Goal: Task Accomplishment & Management: Complete application form

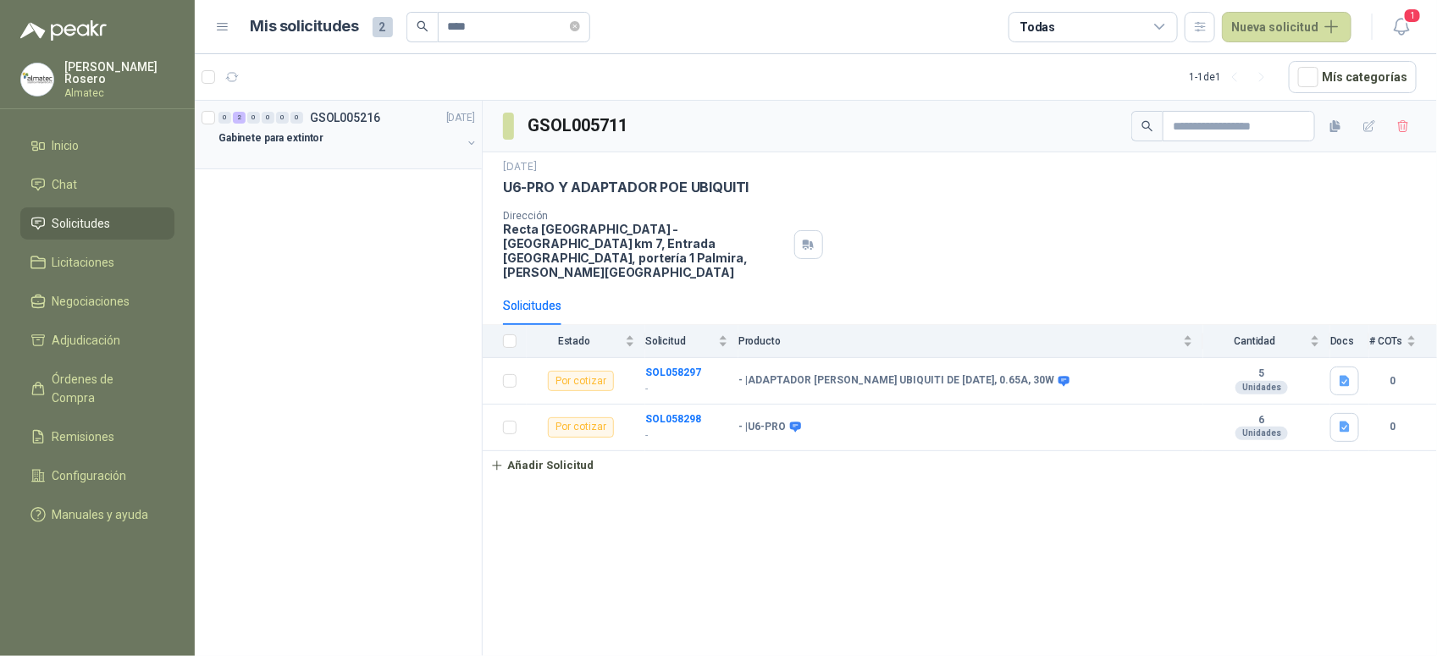
type input "****"
click at [360, 130] on div "Gabinete para extintor" at bounding box center [339, 138] width 243 height 20
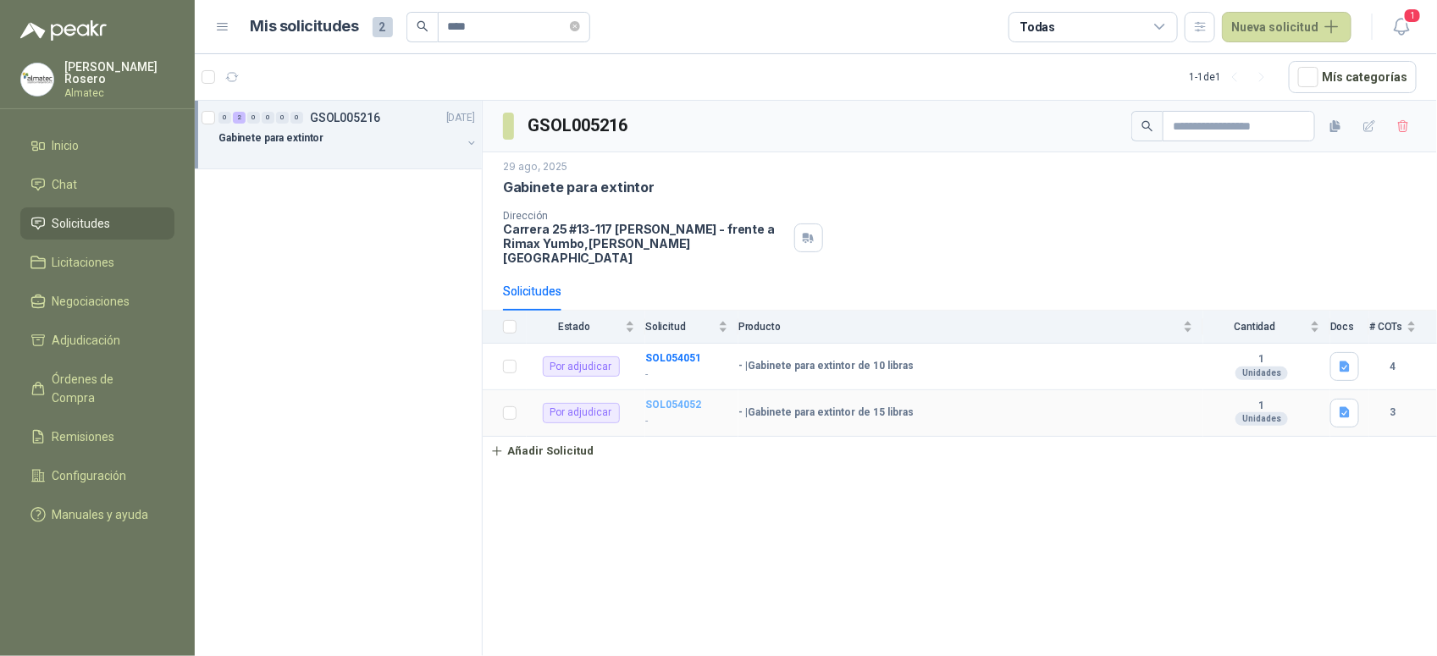
click at [678, 399] on b "SOL054052" at bounding box center [673, 405] width 56 height 12
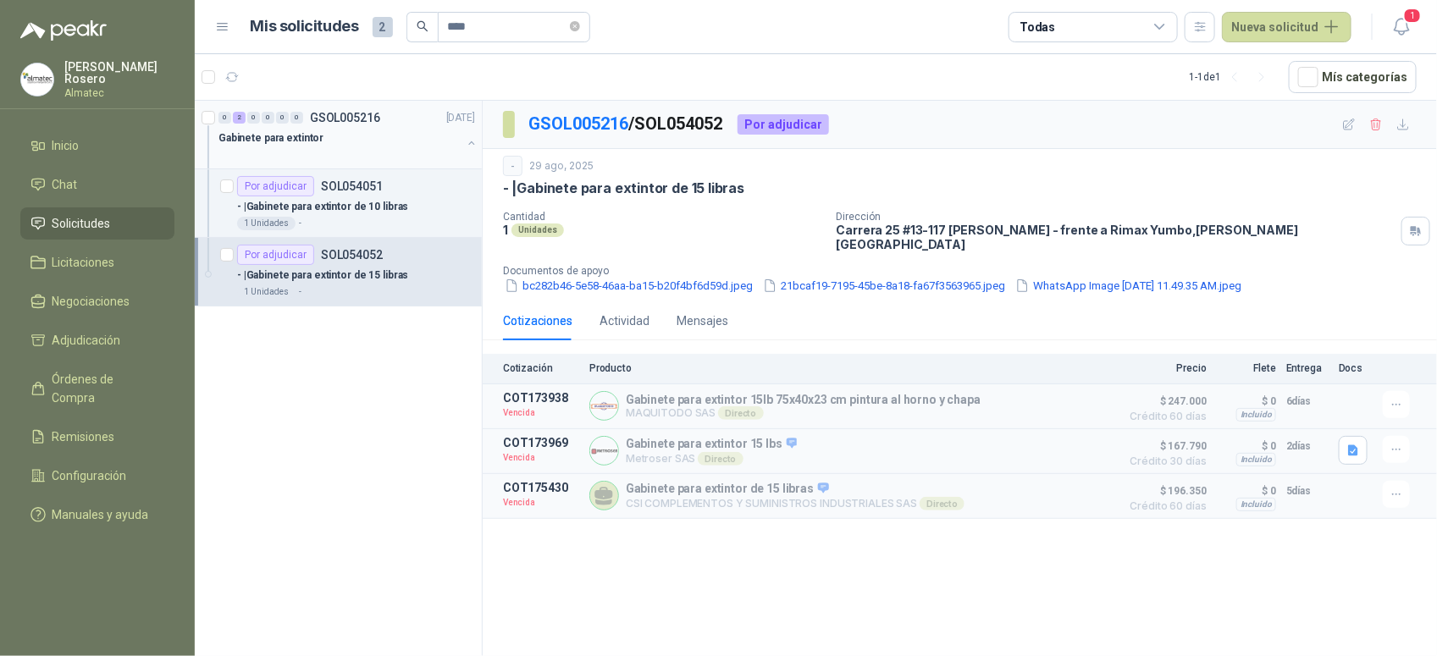
click at [388, 124] on div "0 2 0 0 0 0 GSOL005216 [DATE]" at bounding box center [348, 118] width 260 height 20
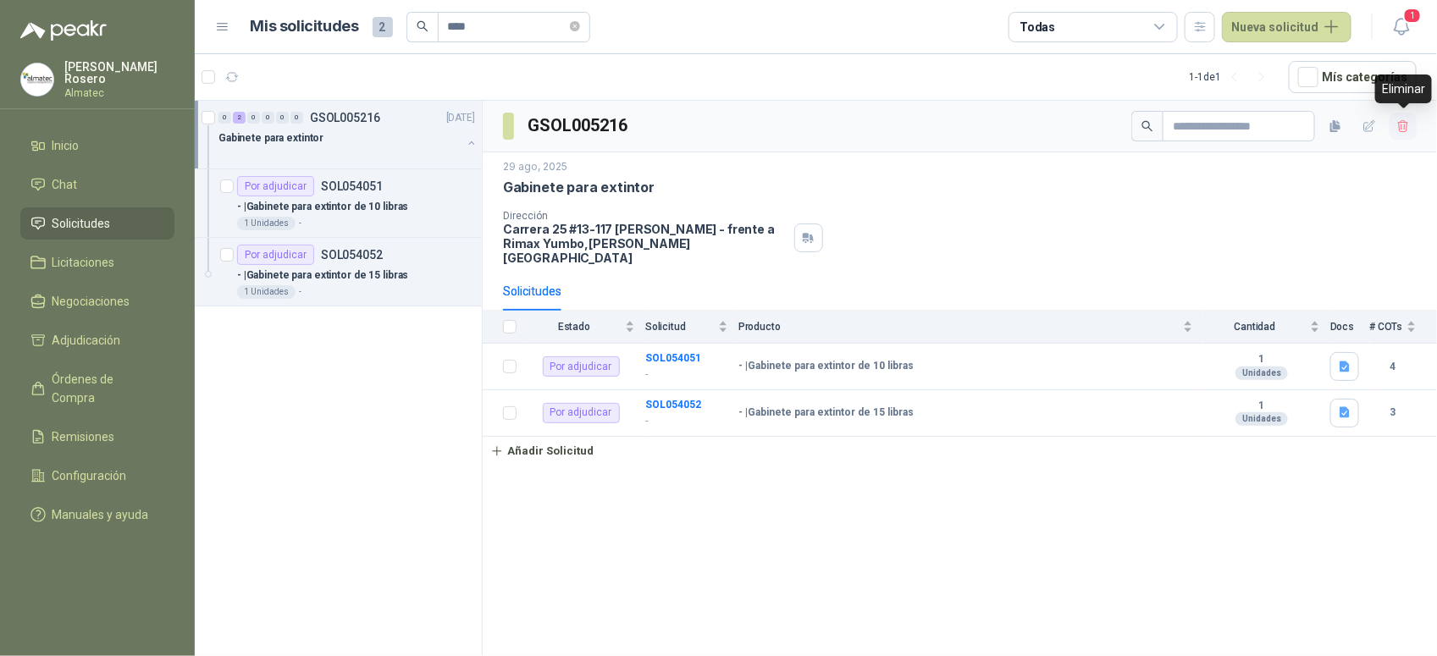
click at [1406, 128] on icon "button" at bounding box center [1403, 126] width 14 height 14
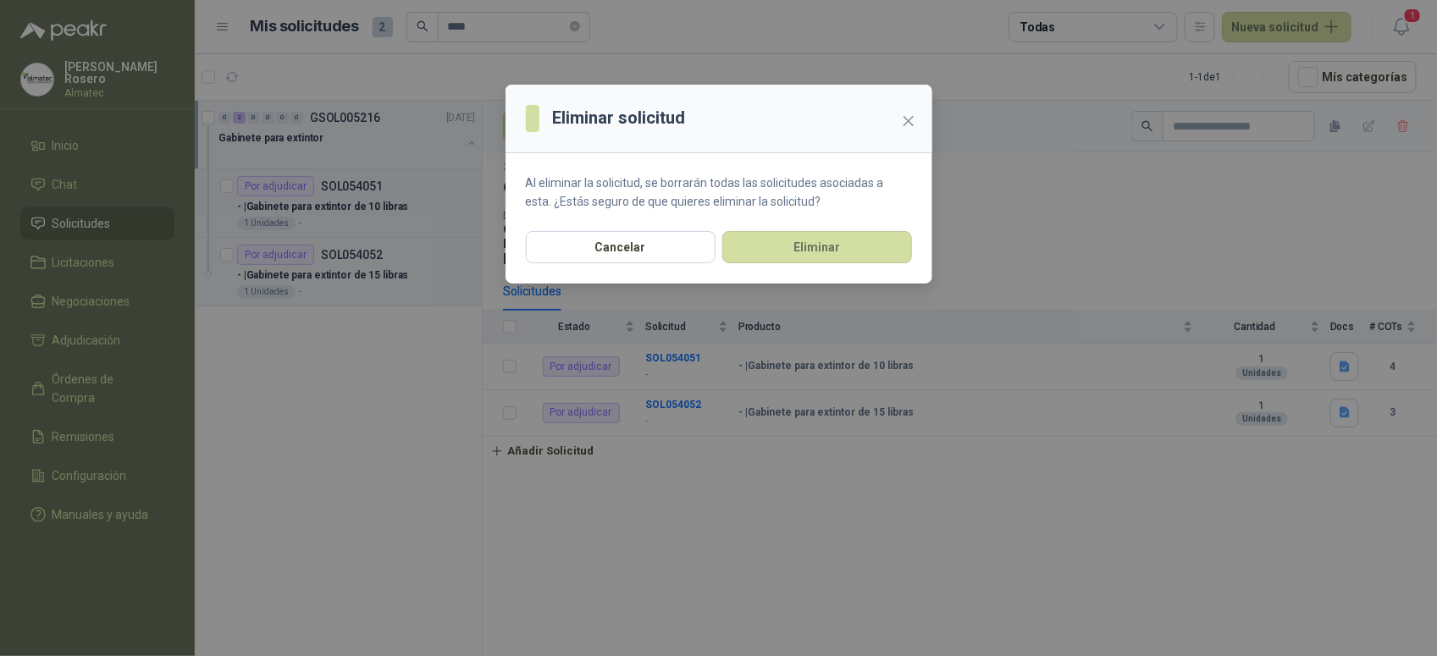
click at [1047, 191] on div "Eliminar solicitud Al eliminar la solicitud, se borrarán todas las solicitudes …" at bounding box center [718, 328] width 1437 height 656
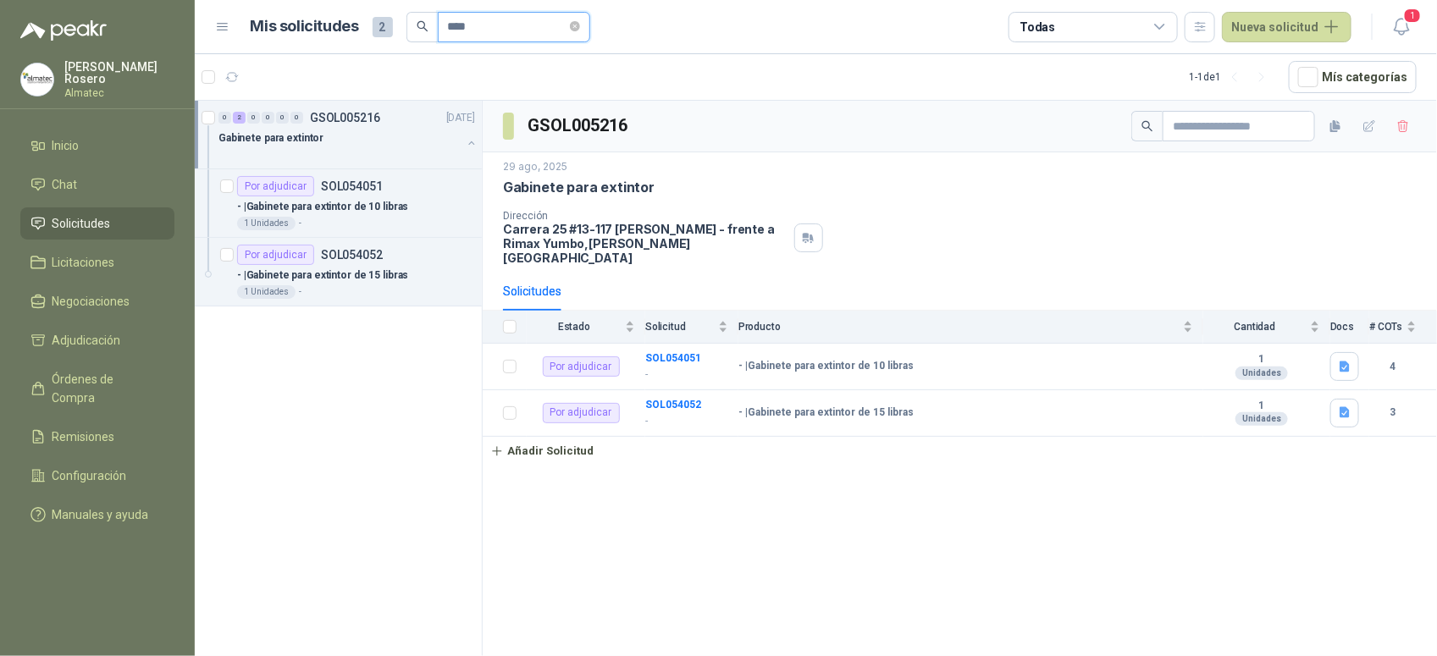
click at [492, 26] on input "****" at bounding box center [507, 27] width 119 height 29
click at [585, 25] on span "****" at bounding box center [514, 27] width 152 height 30
click at [1268, 28] on button "Nueva solicitud" at bounding box center [1287, 27] width 130 height 30
click at [1287, 65] on link "Solicitud" at bounding box center [1307, 67] width 144 height 30
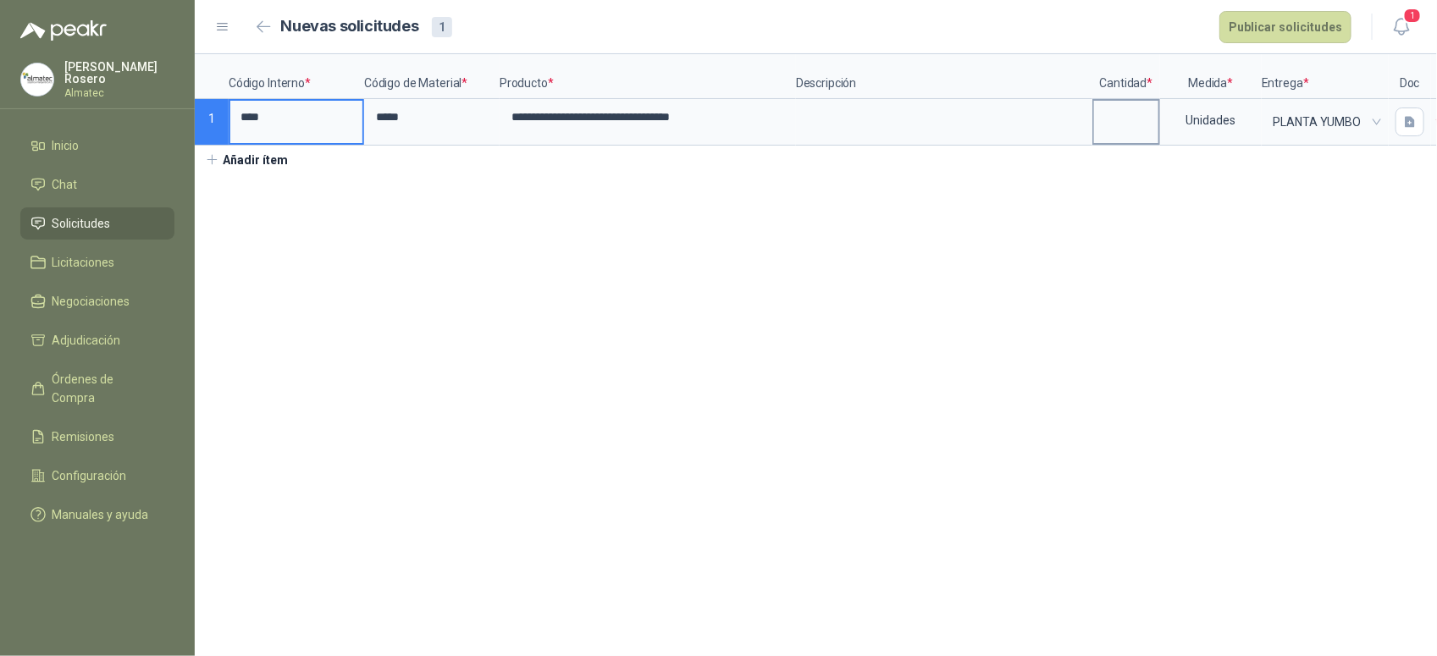
click at [1130, 124] on input at bounding box center [1126, 117] width 64 height 33
type input "*"
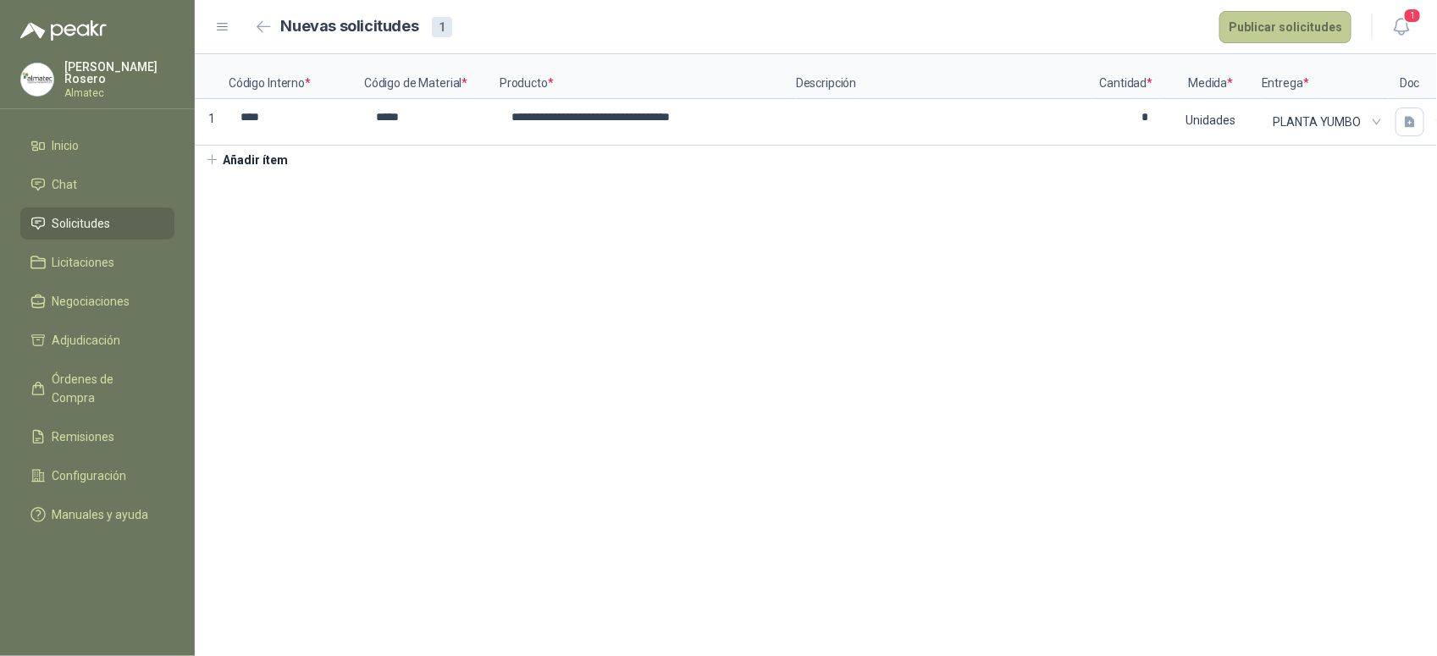
click at [1302, 22] on button "Publicar solicitudes" at bounding box center [1285, 27] width 132 height 32
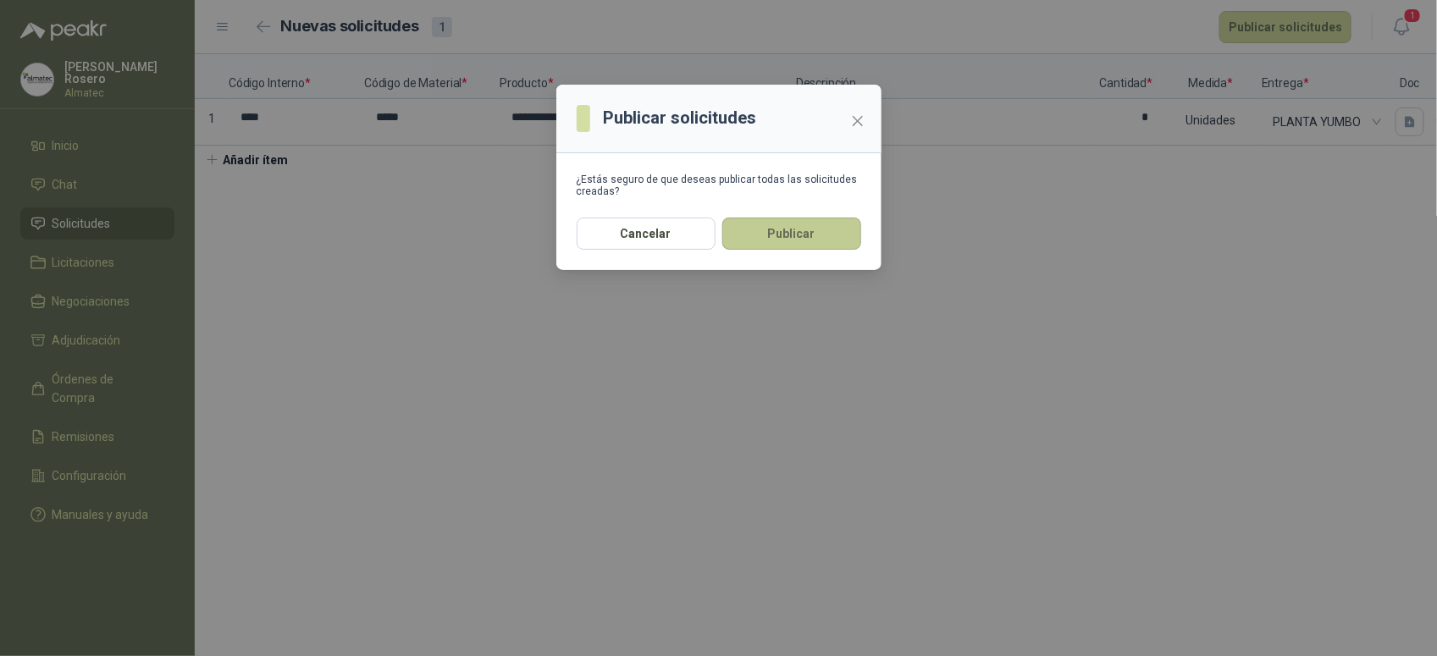
click at [839, 229] on button "Publicar" at bounding box center [791, 234] width 139 height 32
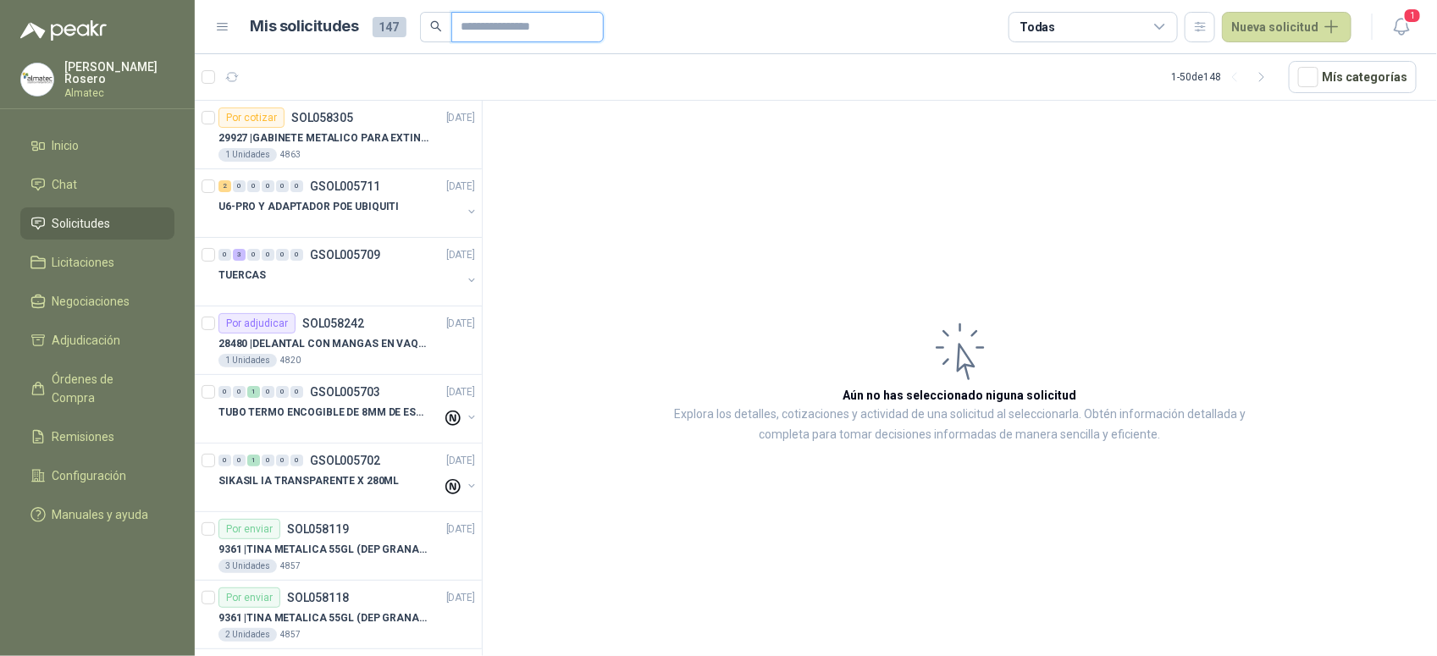
click at [479, 25] on input "text" at bounding box center [520, 27] width 119 height 29
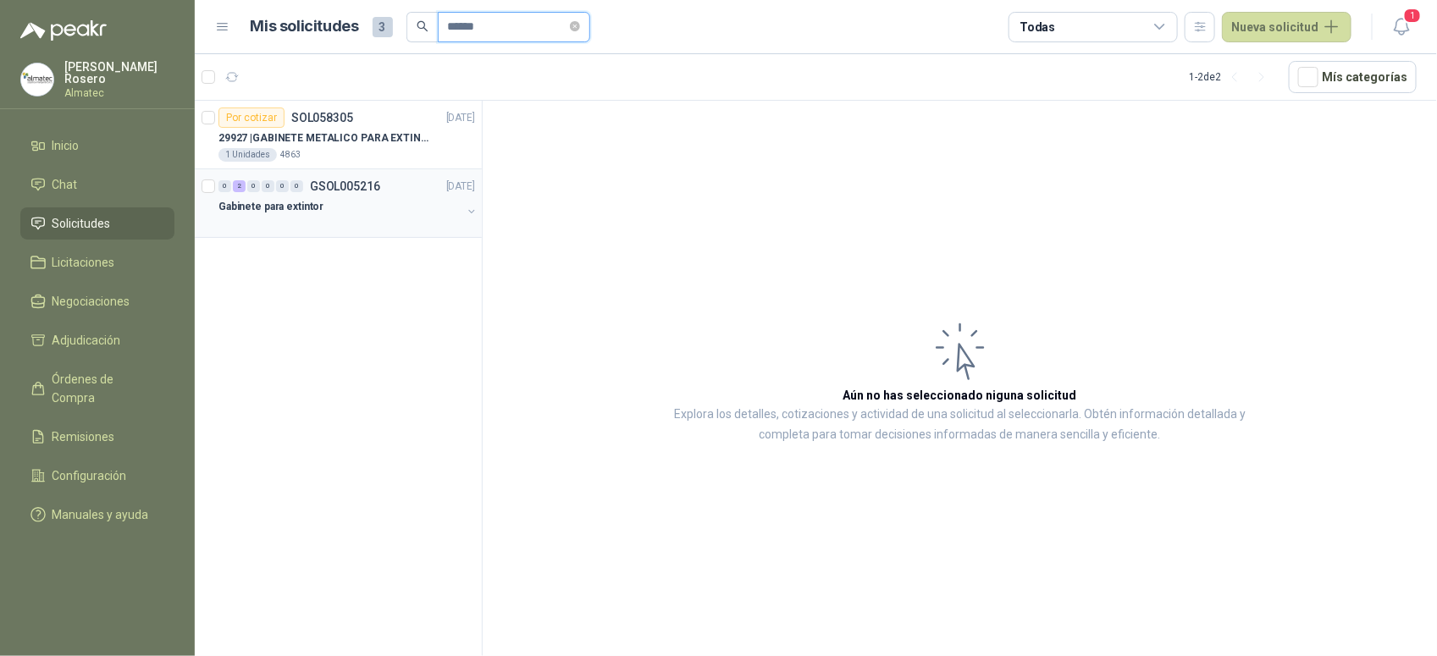
type input "******"
click at [373, 184] on p "GSOL005216" at bounding box center [345, 186] width 70 height 12
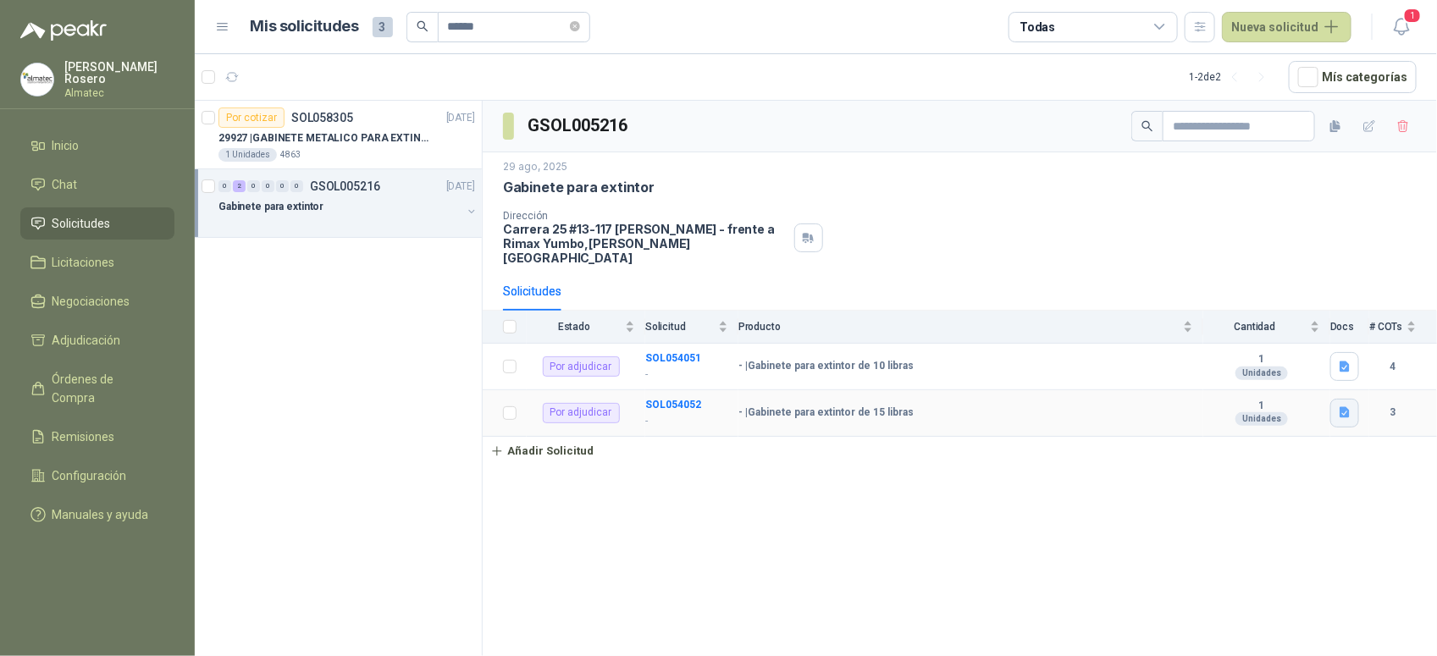
click at [1347, 406] on icon "button" at bounding box center [1345, 413] width 14 height 14
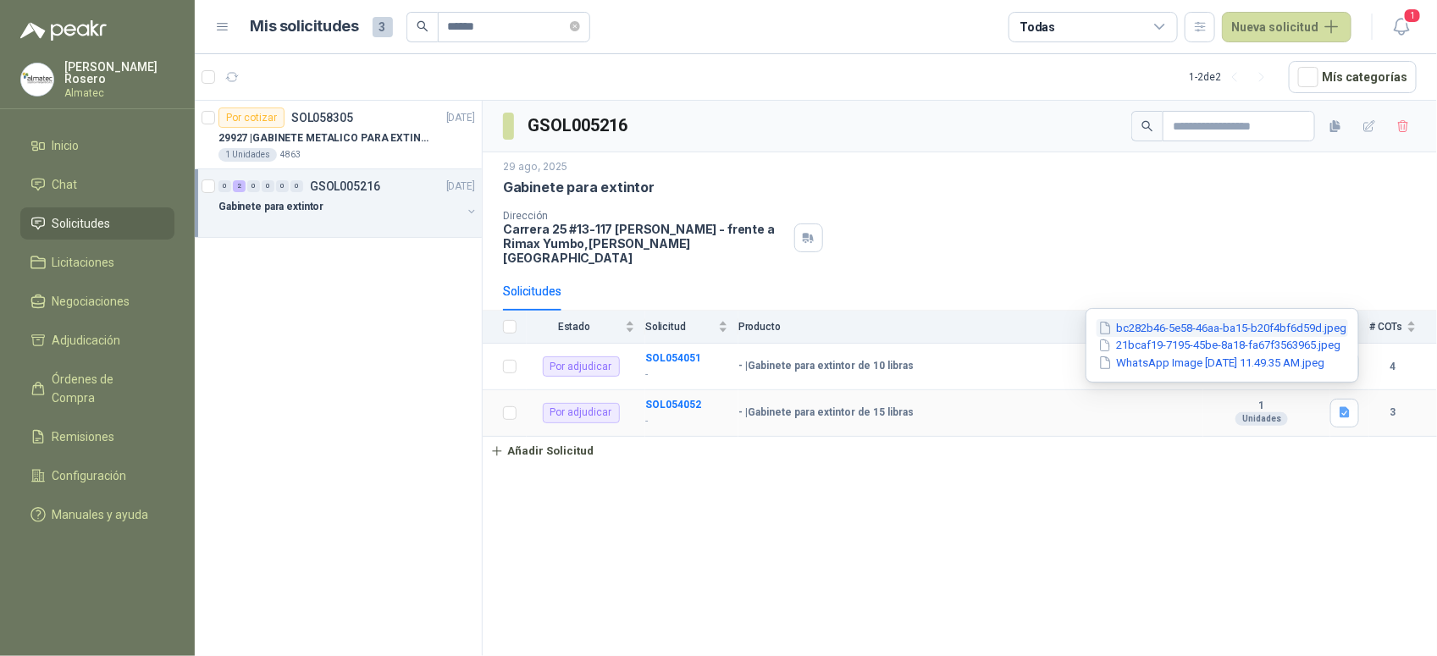
click at [1236, 329] on button "bc282b46-5e58-46aa-ba15-b20f4bf6d59d.jpeg" at bounding box center [1222, 328] width 251 height 18
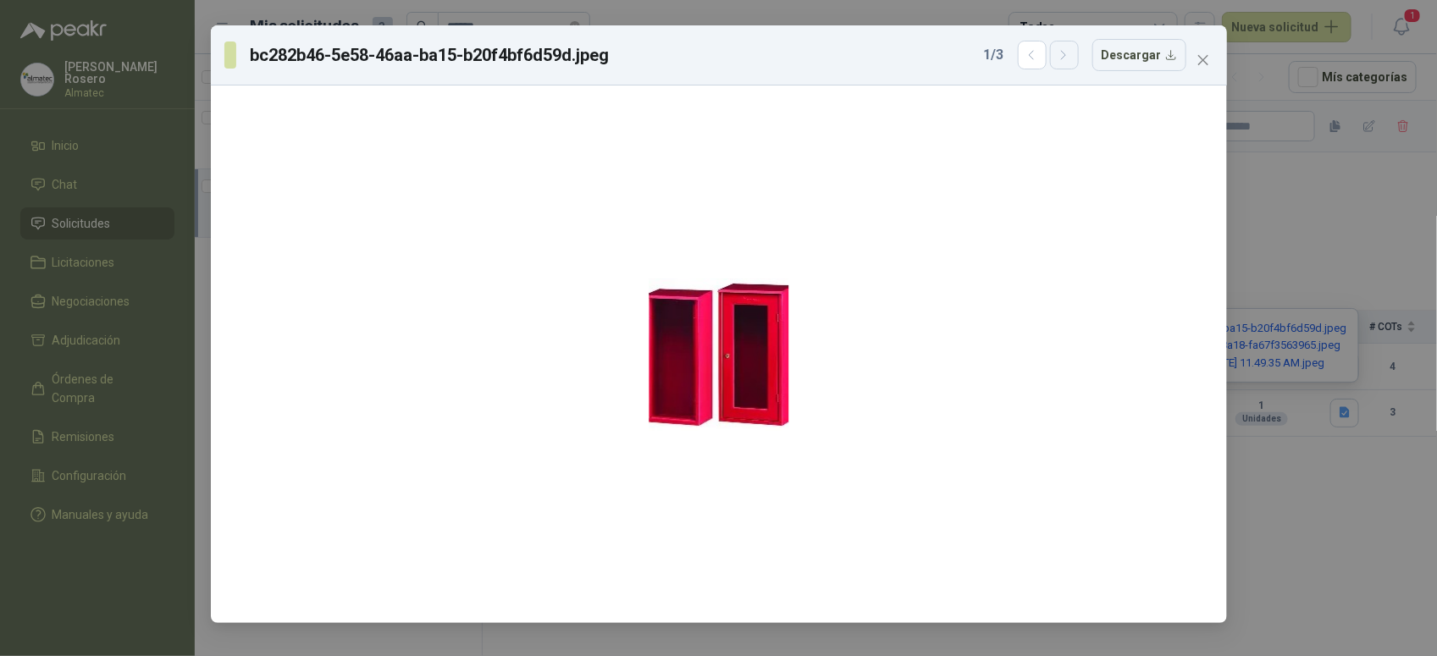
click at [1069, 49] on icon "button" at bounding box center [1064, 55] width 14 height 14
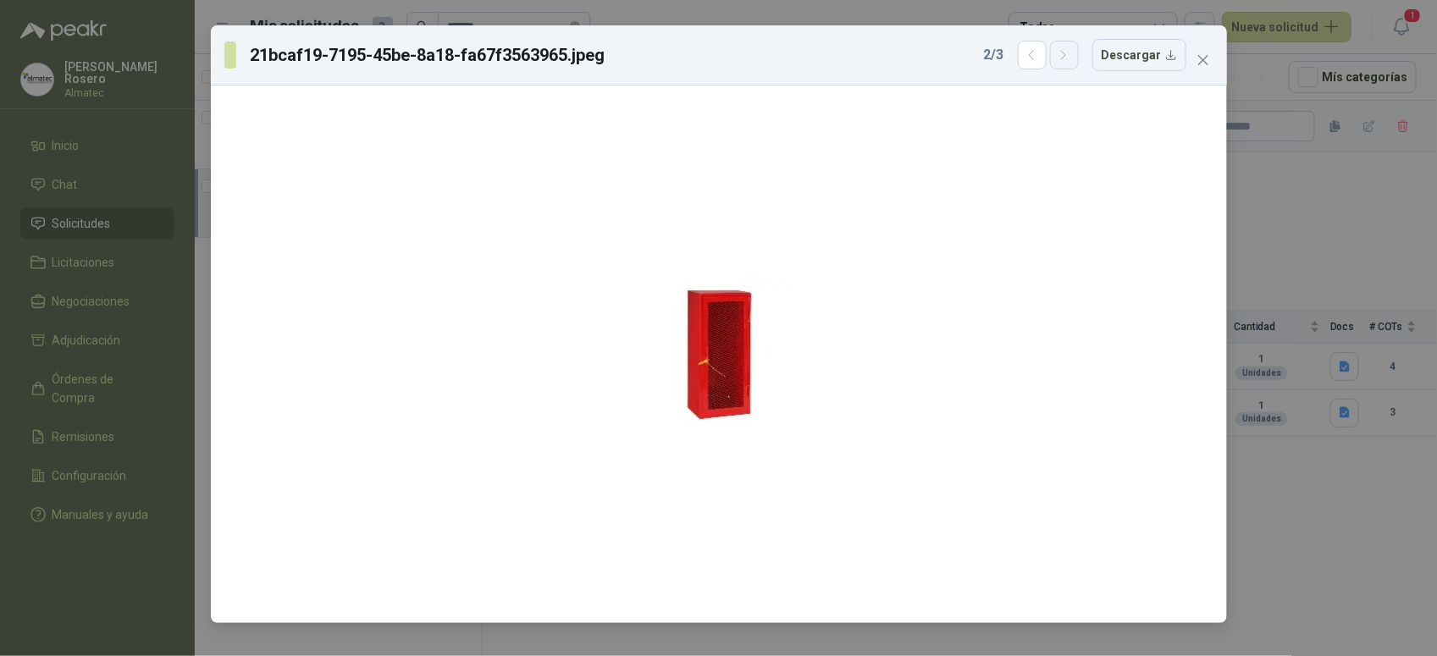
click at [1069, 49] on icon "button" at bounding box center [1064, 55] width 14 height 14
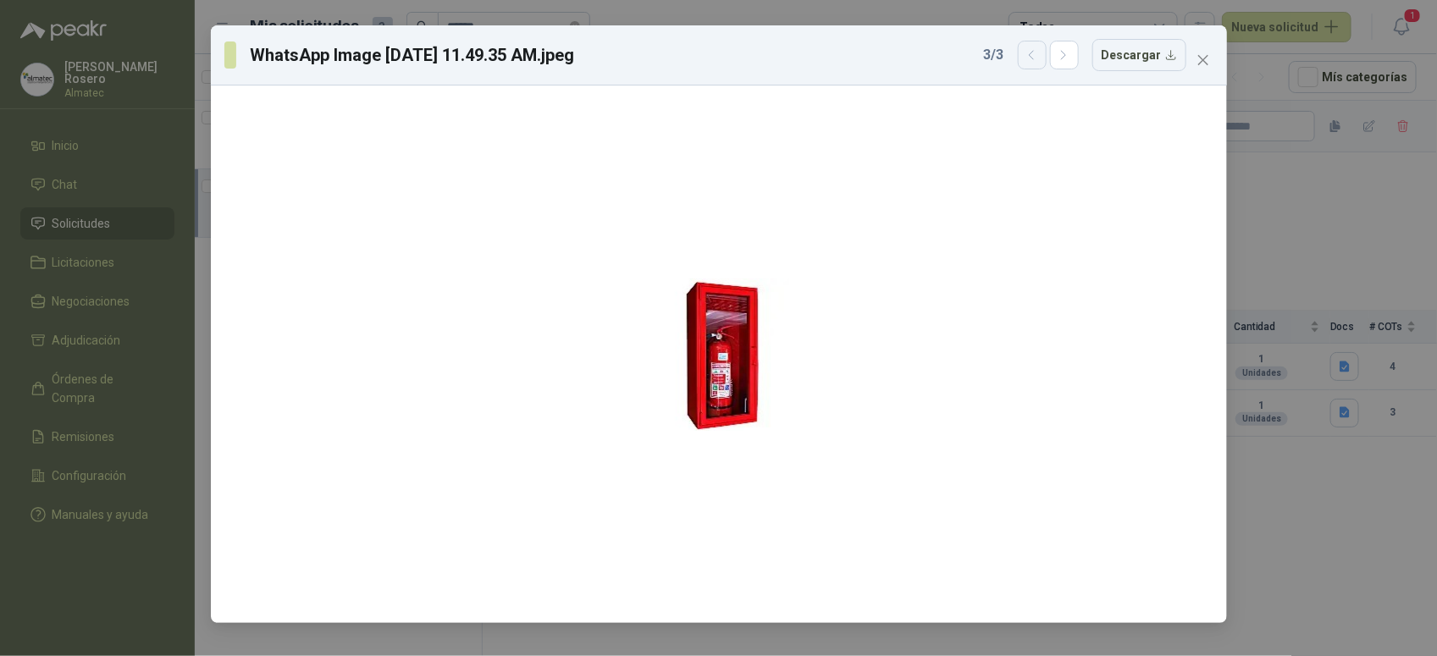
click at [1025, 58] on button "button" at bounding box center [1032, 55] width 29 height 29
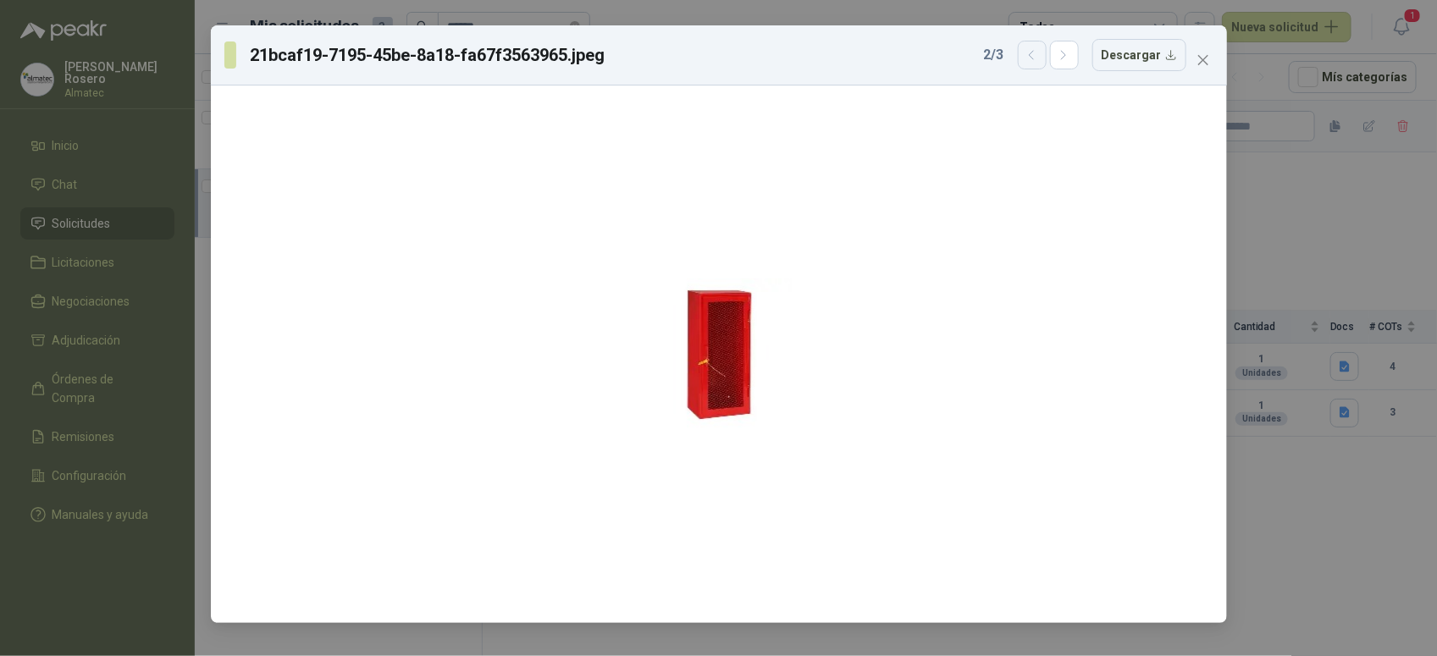
click at [1025, 58] on button "button" at bounding box center [1032, 55] width 29 height 29
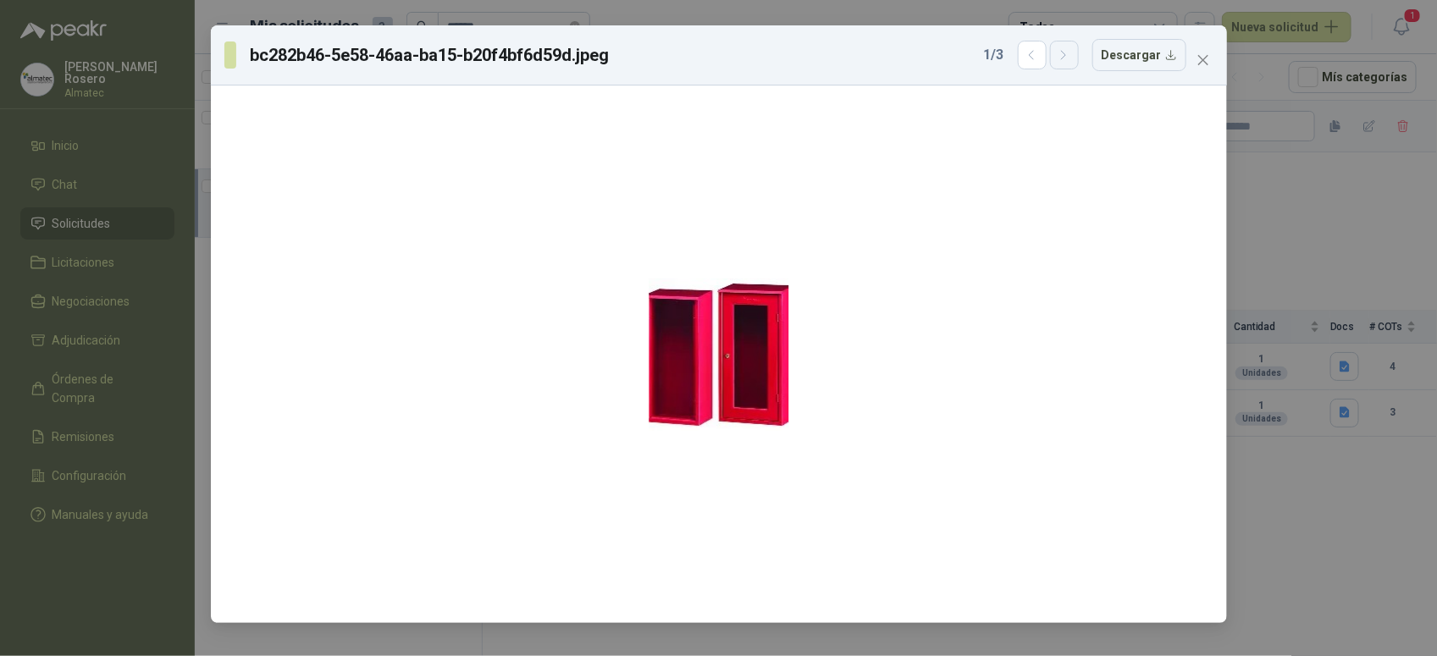
click at [1059, 53] on button "button" at bounding box center [1064, 55] width 29 height 29
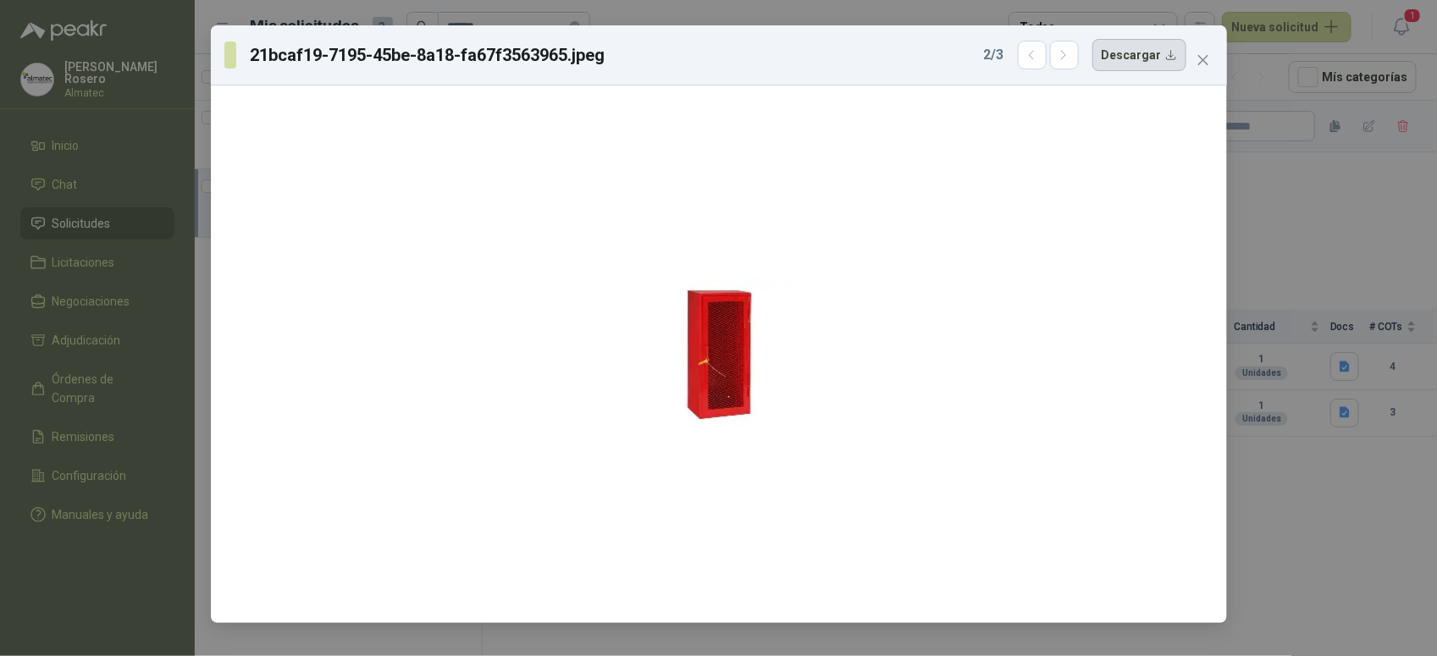
click at [1158, 49] on button "Descargar" at bounding box center [1139, 55] width 94 height 32
click at [1325, 170] on div "21bcaf19-7195-45be-8a18-fa67f3563965.jpeg 2 / 3 Descargar" at bounding box center [718, 328] width 1437 height 656
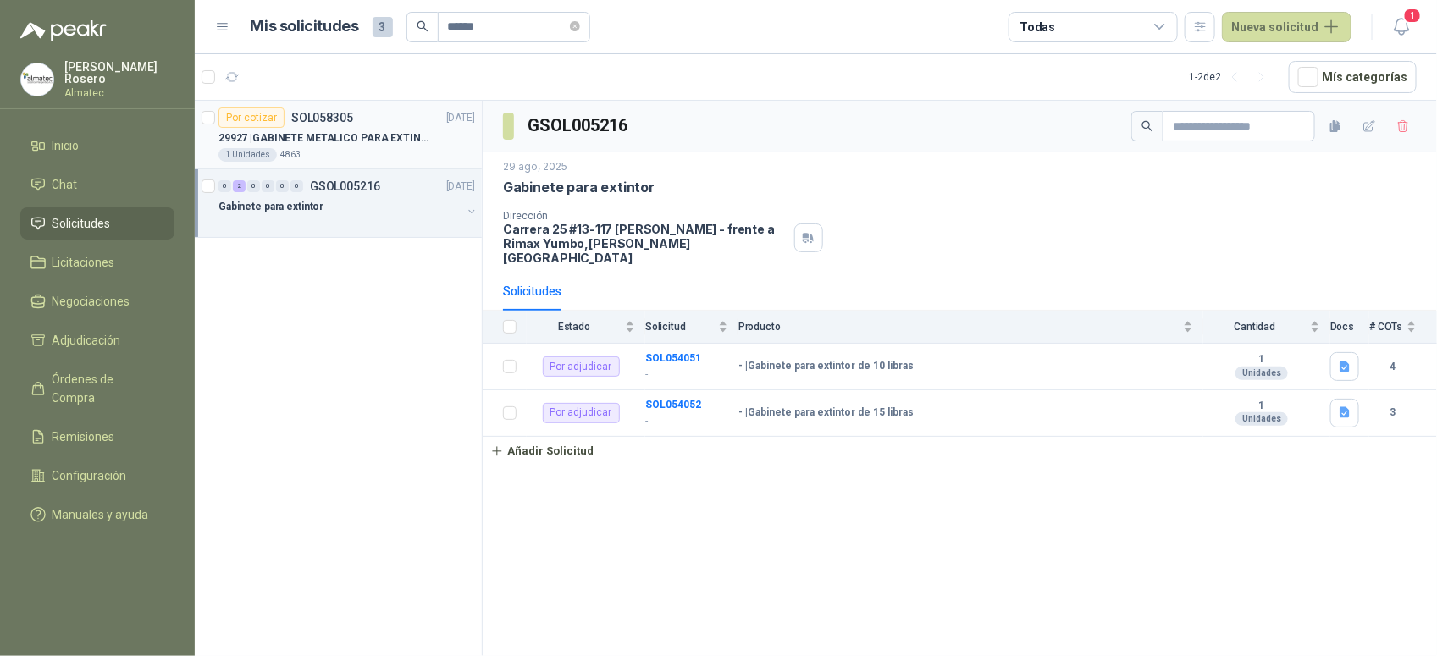
click at [369, 144] on p "29927 | GABINETE METALICO PARA EXTINTOR 15 LB" at bounding box center [323, 138] width 211 height 16
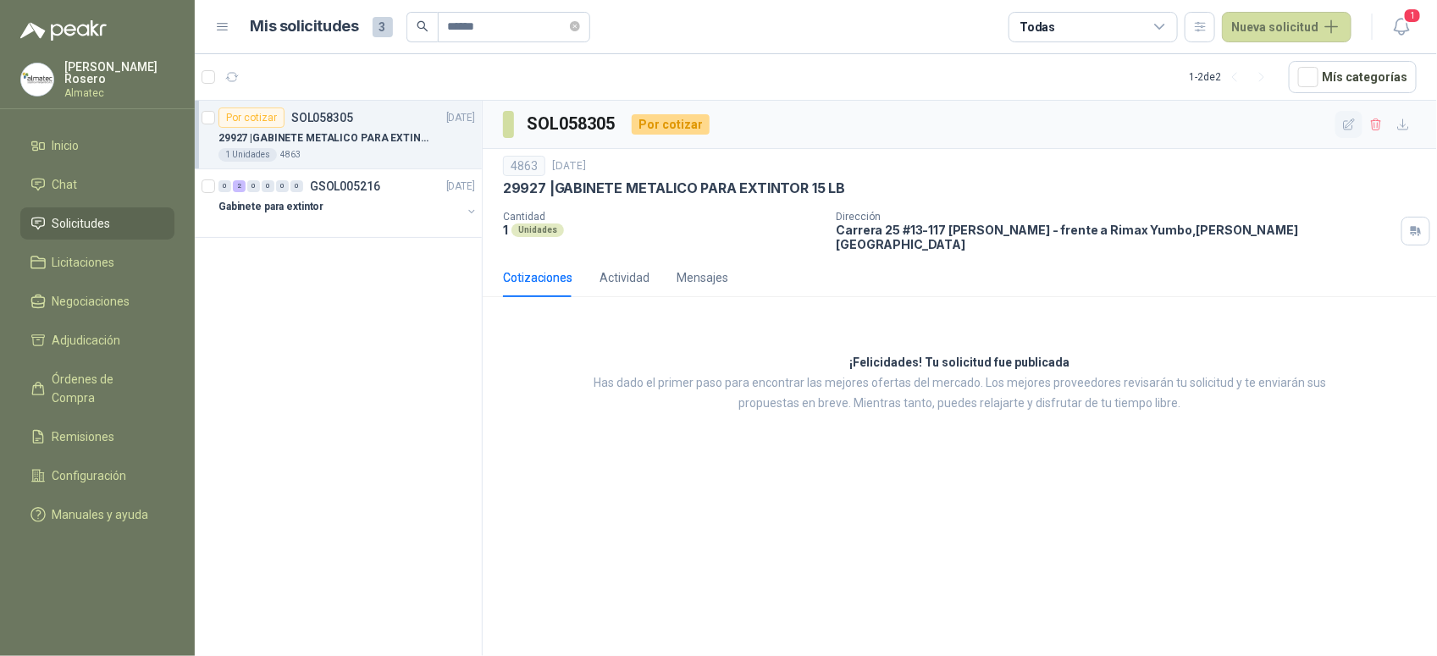
click at [1339, 123] on button "button" at bounding box center [1348, 124] width 27 height 27
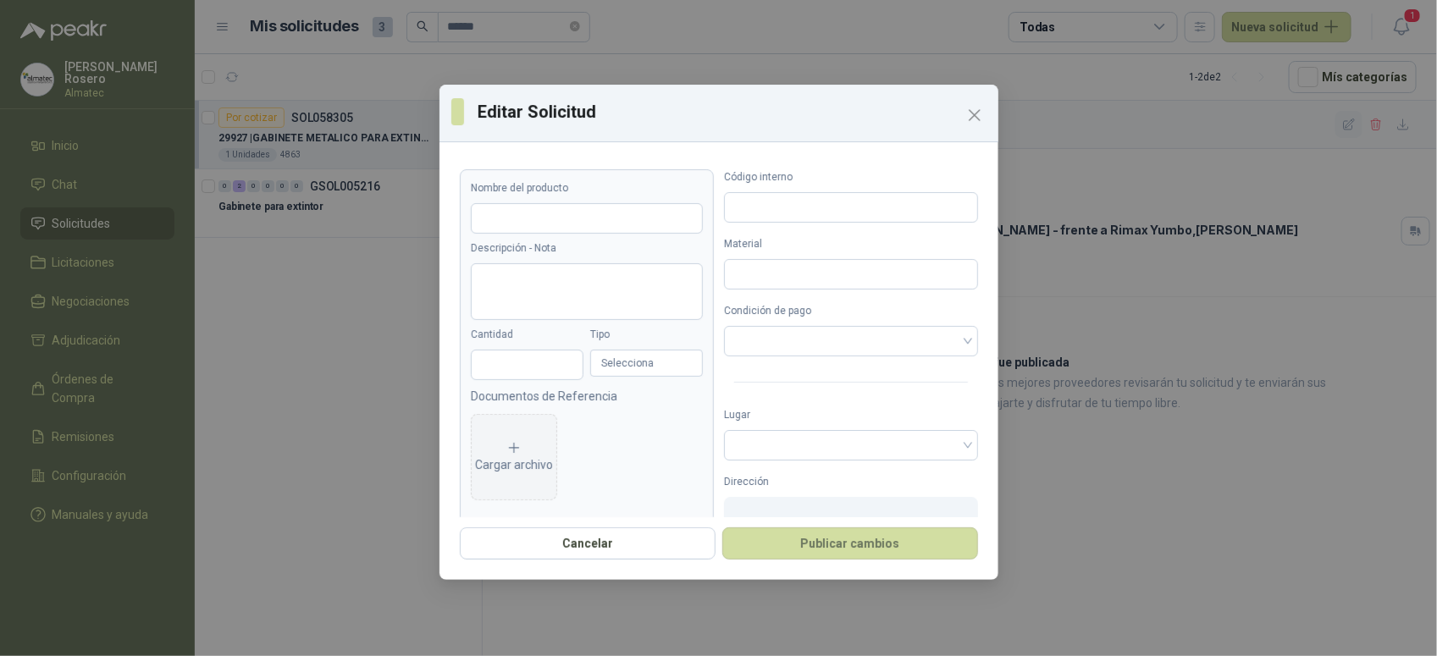
type input "**********"
type input "*"
type input "****"
type input "*****"
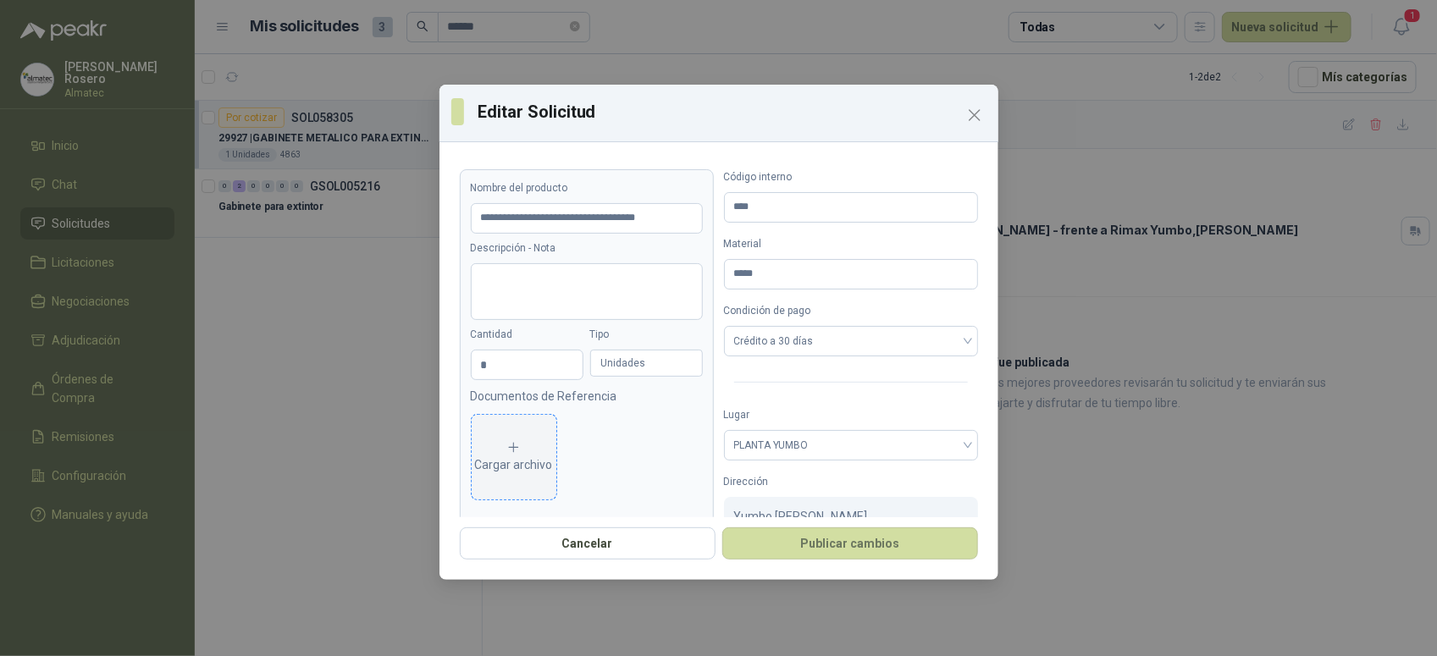
click at [517, 450] on icon at bounding box center [513, 447] width 15 height 15
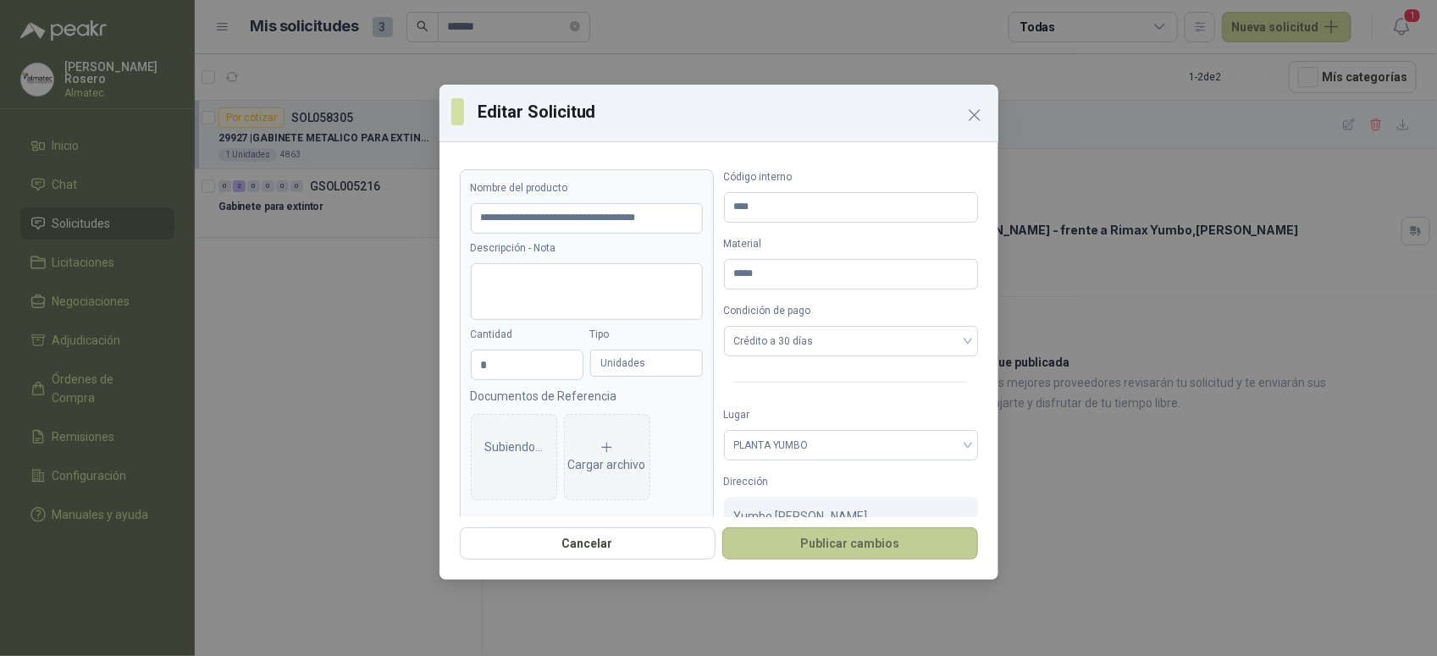
click at [847, 556] on button "Publicar cambios" at bounding box center [850, 544] width 256 height 32
type input "**********"
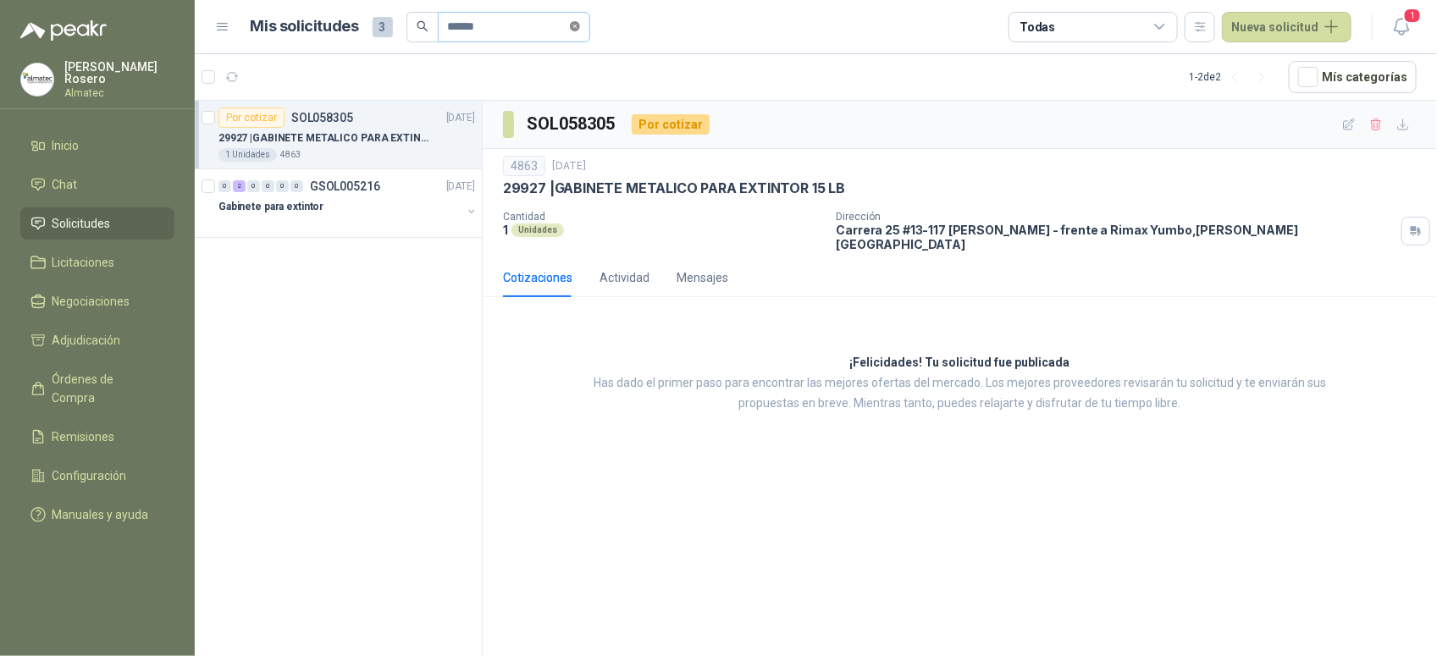
click at [580, 19] on span at bounding box center [575, 27] width 10 height 16
click at [711, 19] on article "Mis solicitudes 3 Todas Nueva solicitud" at bounding box center [802, 27] width 1102 height 30
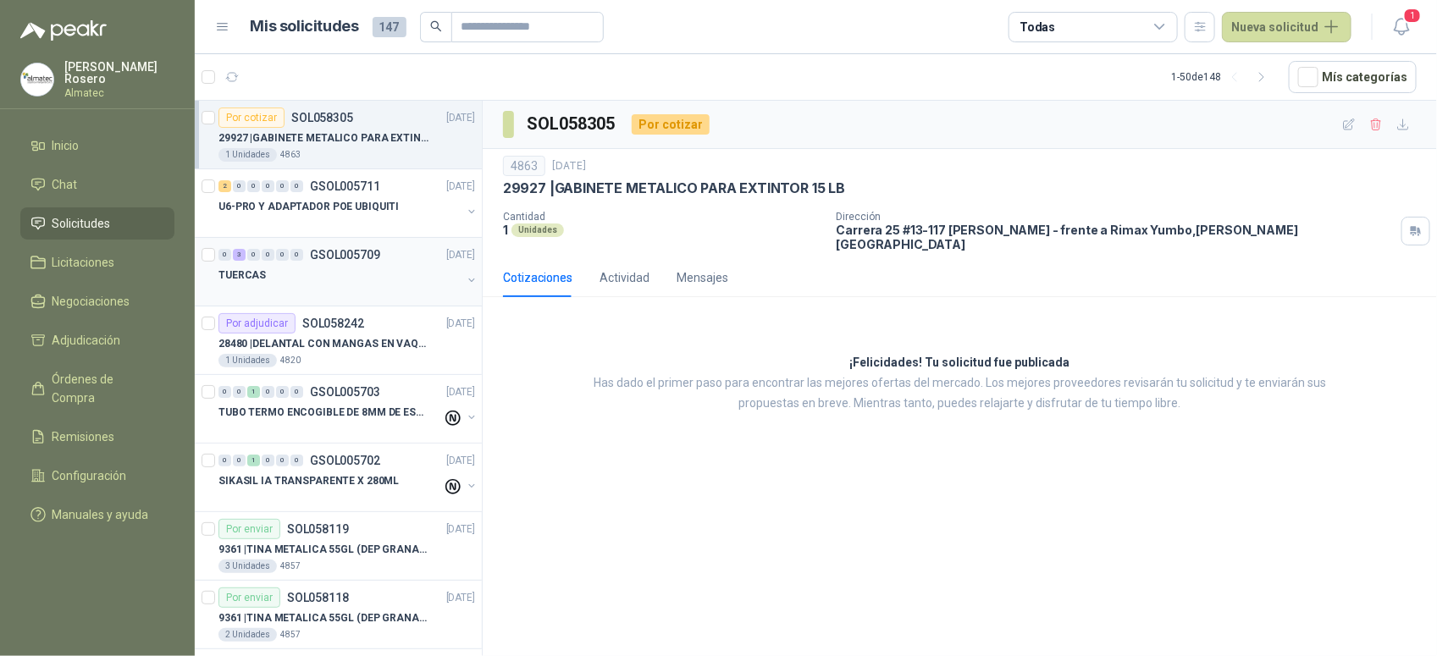
click at [345, 269] on div "TUERCAS" at bounding box center [339, 275] width 243 height 20
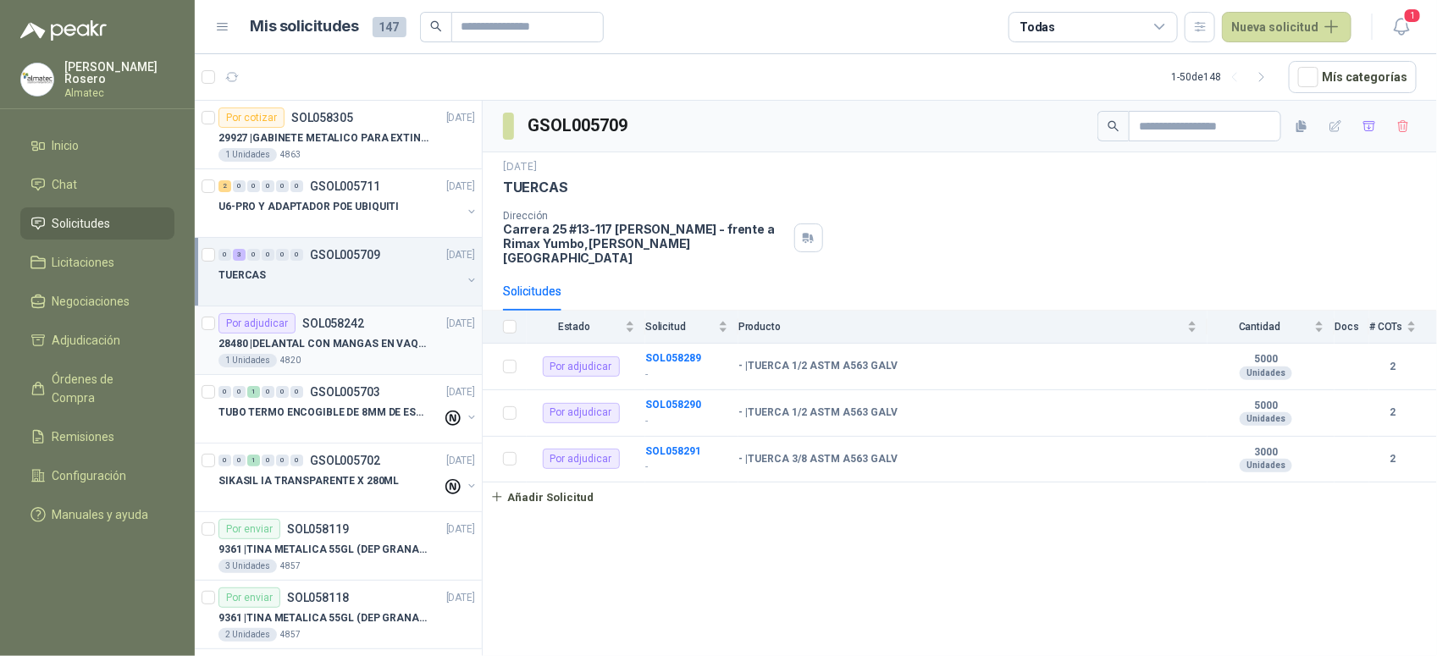
click at [358, 344] on p "28480 | DELANTAL CON MANGAS EN VAQUETA" at bounding box center [323, 344] width 211 height 16
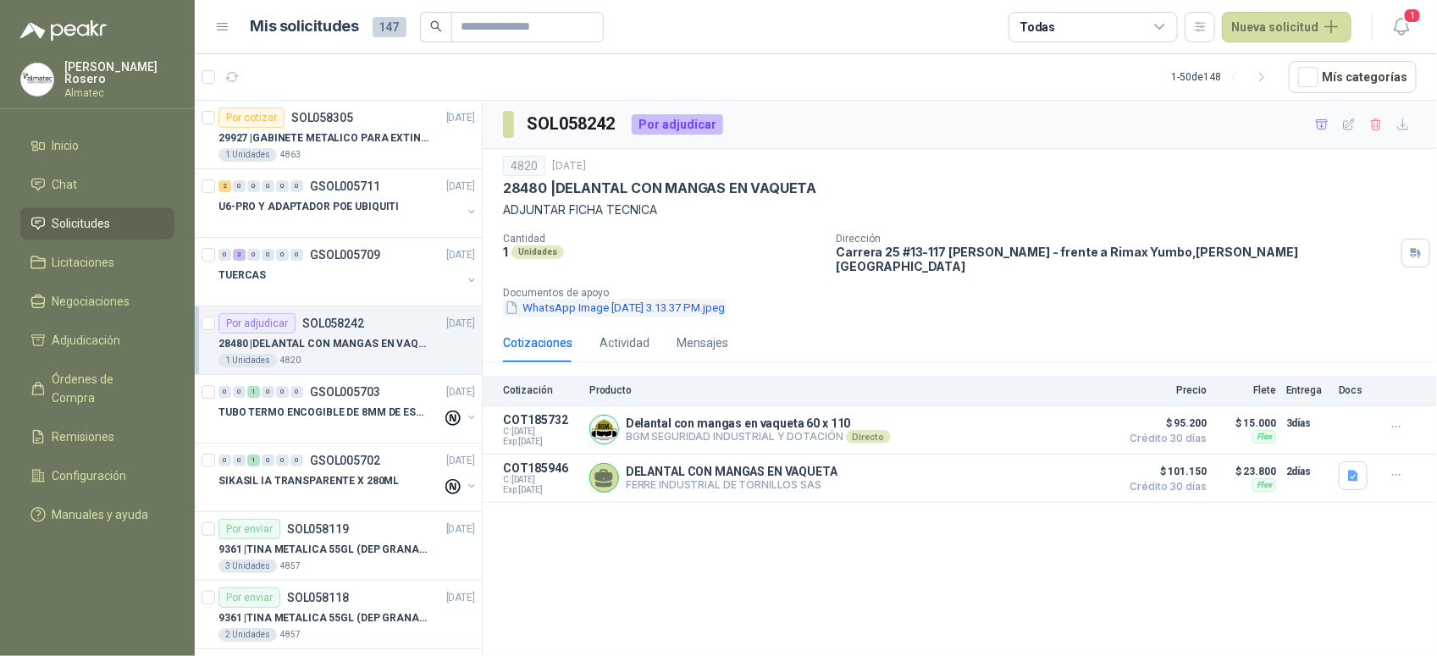
click at [705, 299] on button "WhatsApp Image [DATE] 3.13.37 PM.jpeg" at bounding box center [615, 308] width 224 height 18
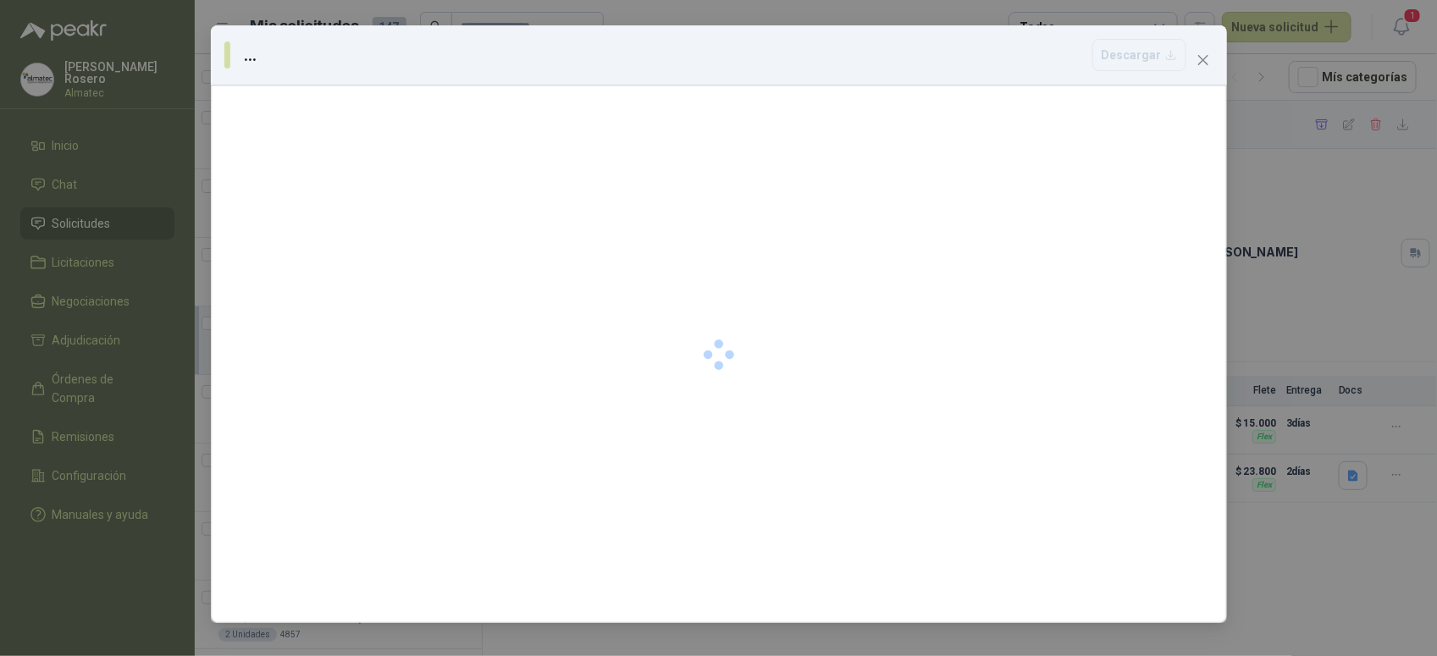
click at [1290, 525] on div "... [GEOGRAPHIC_DATA]" at bounding box center [718, 328] width 1437 height 656
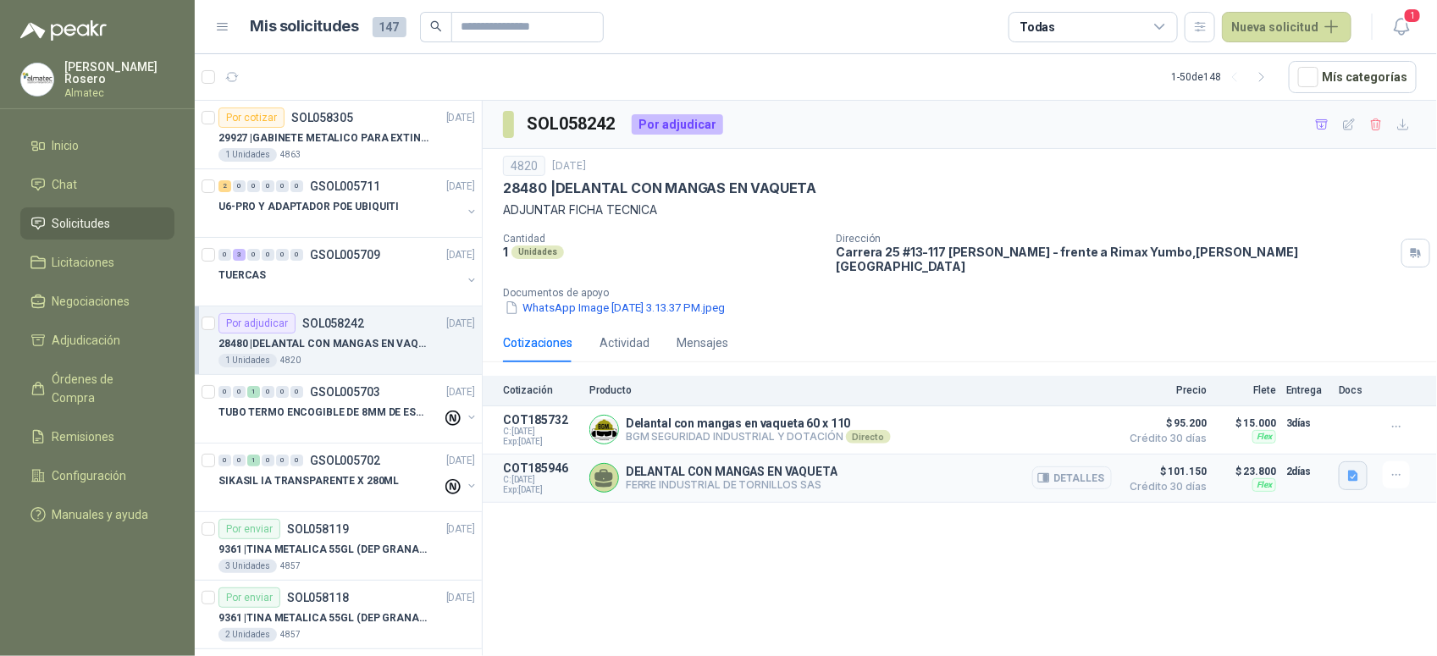
click at [1346, 461] on button "button" at bounding box center [1353, 475] width 29 height 29
click at [1243, 437] on button "WhatsApp Image [DATE] 10.11.09.jpeg" at bounding box center [1252, 429] width 210 height 18
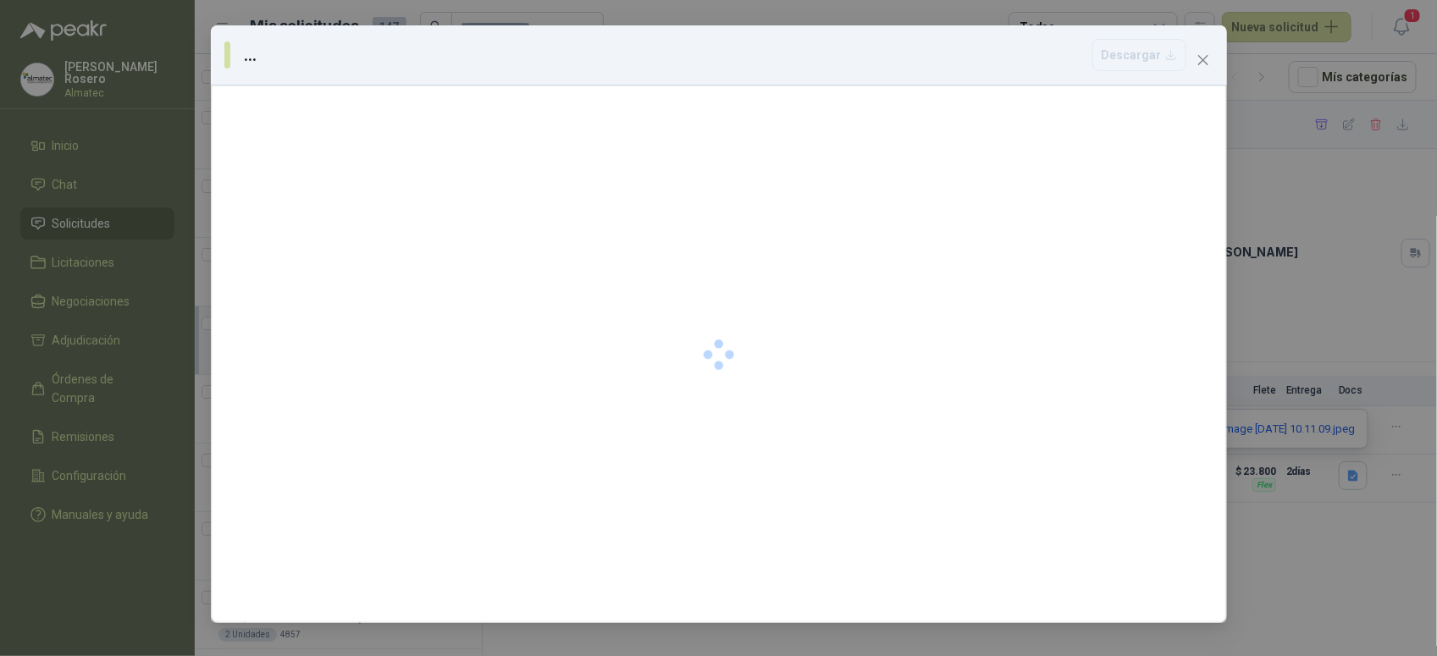
drag, startPoint x: 1196, startPoint y: 53, endPoint x: 1071, endPoint y: 167, distance: 169.1
click at [1198, 53] on icon "close" at bounding box center [1203, 60] width 14 height 14
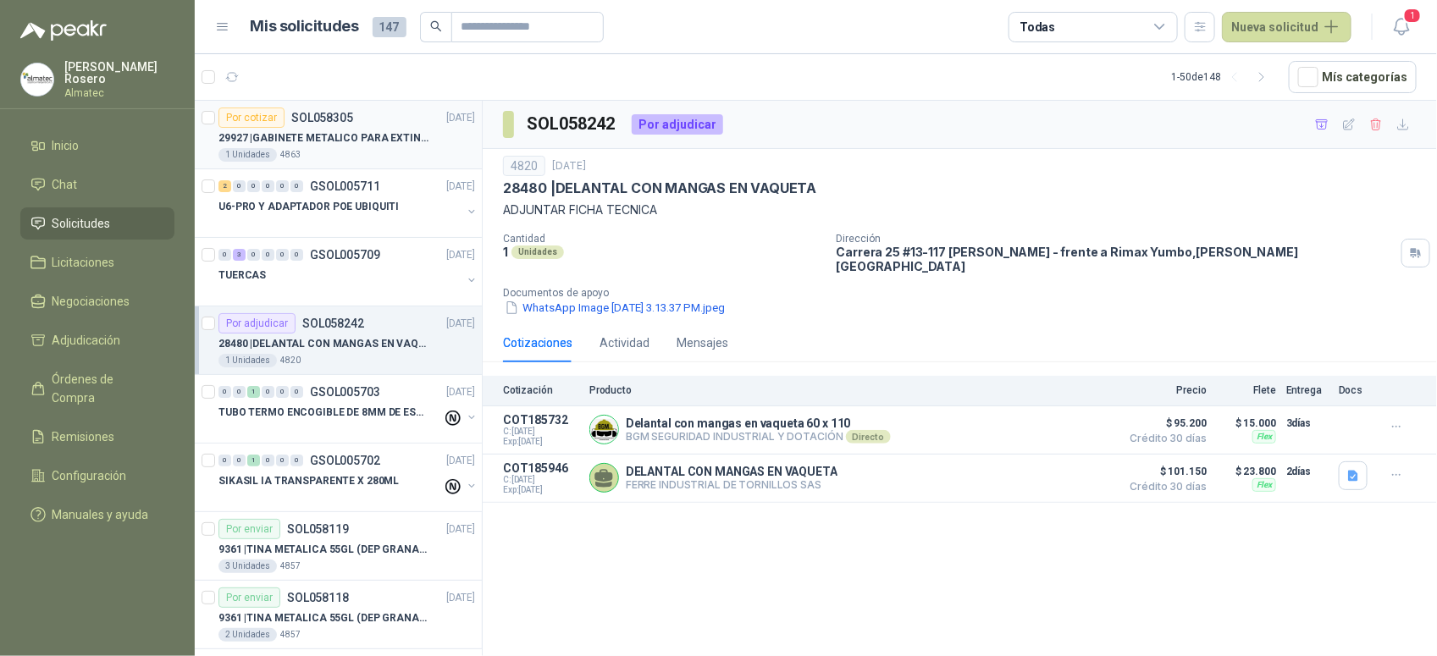
click at [381, 148] on div "1 Unidades 4863" at bounding box center [346, 155] width 257 height 14
